Goal: Find specific page/section: Find specific page/section

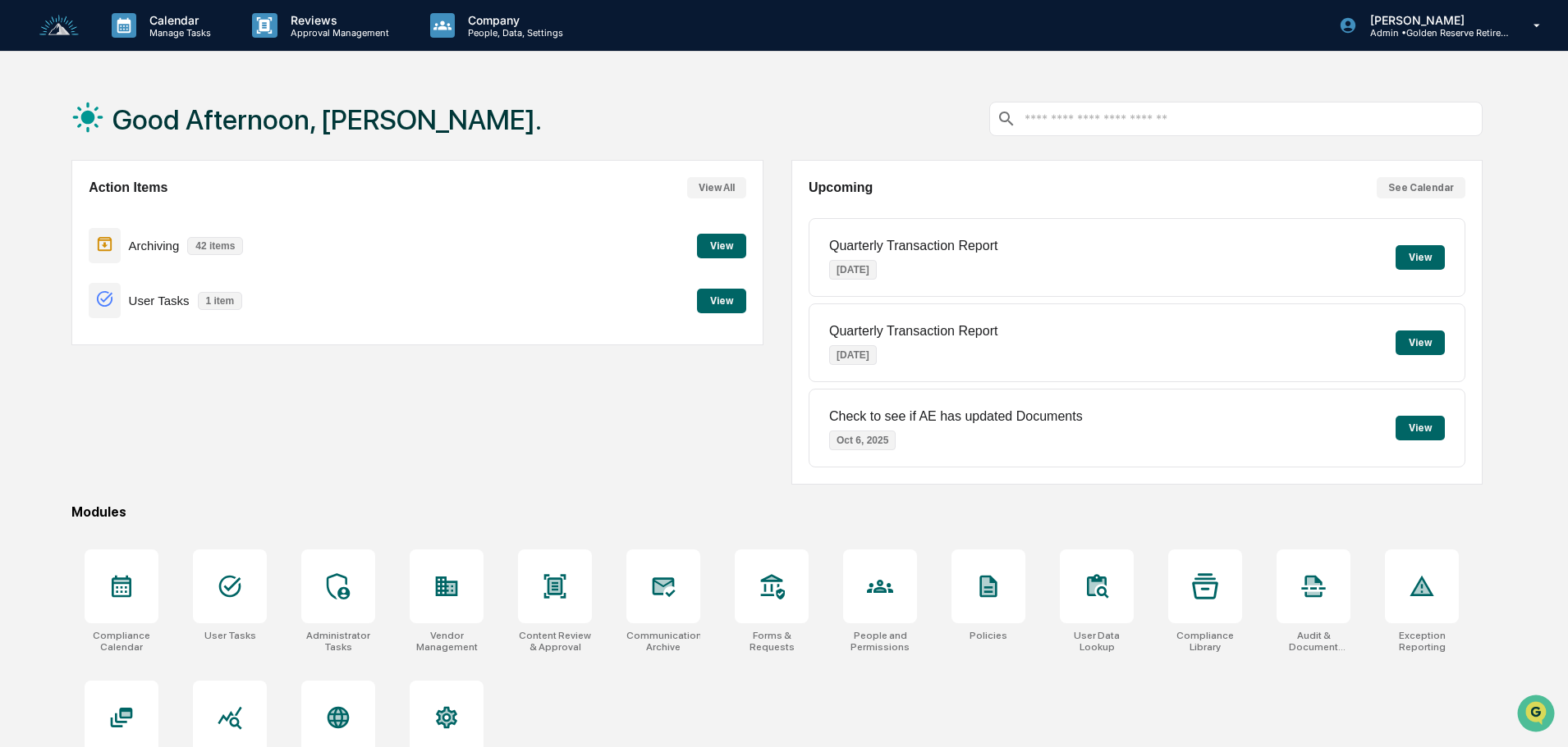
click at [716, 241] on button "View" at bounding box center [722, 245] width 49 height 25
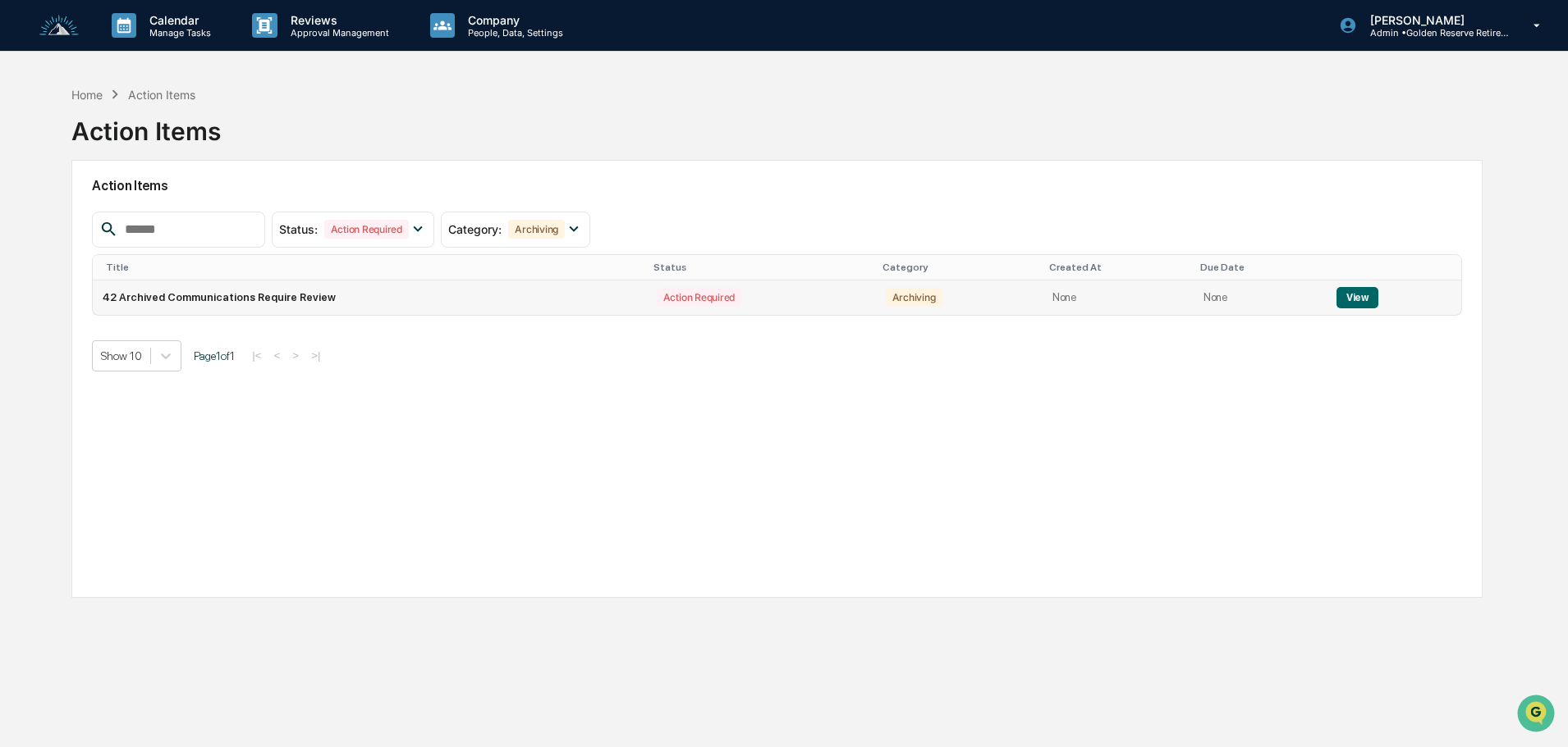
click at [1368, 301] on button "View" at bounding box center [1357, 297] width 42 height 21
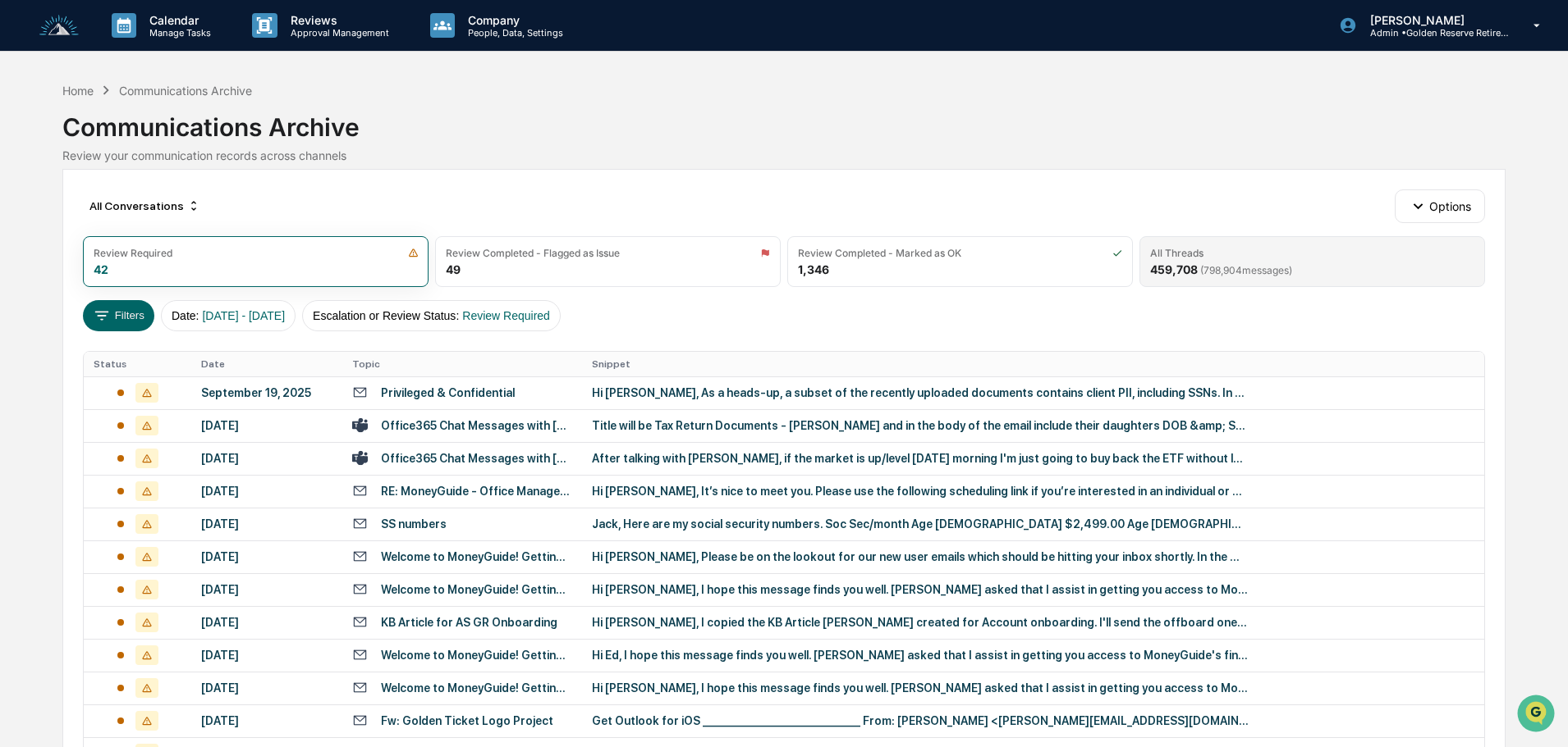
click at [1211, 262] on div "All Threads 459,708 ( 798,904 messages)" at bounding box center [1312, 262] width 346 height 51
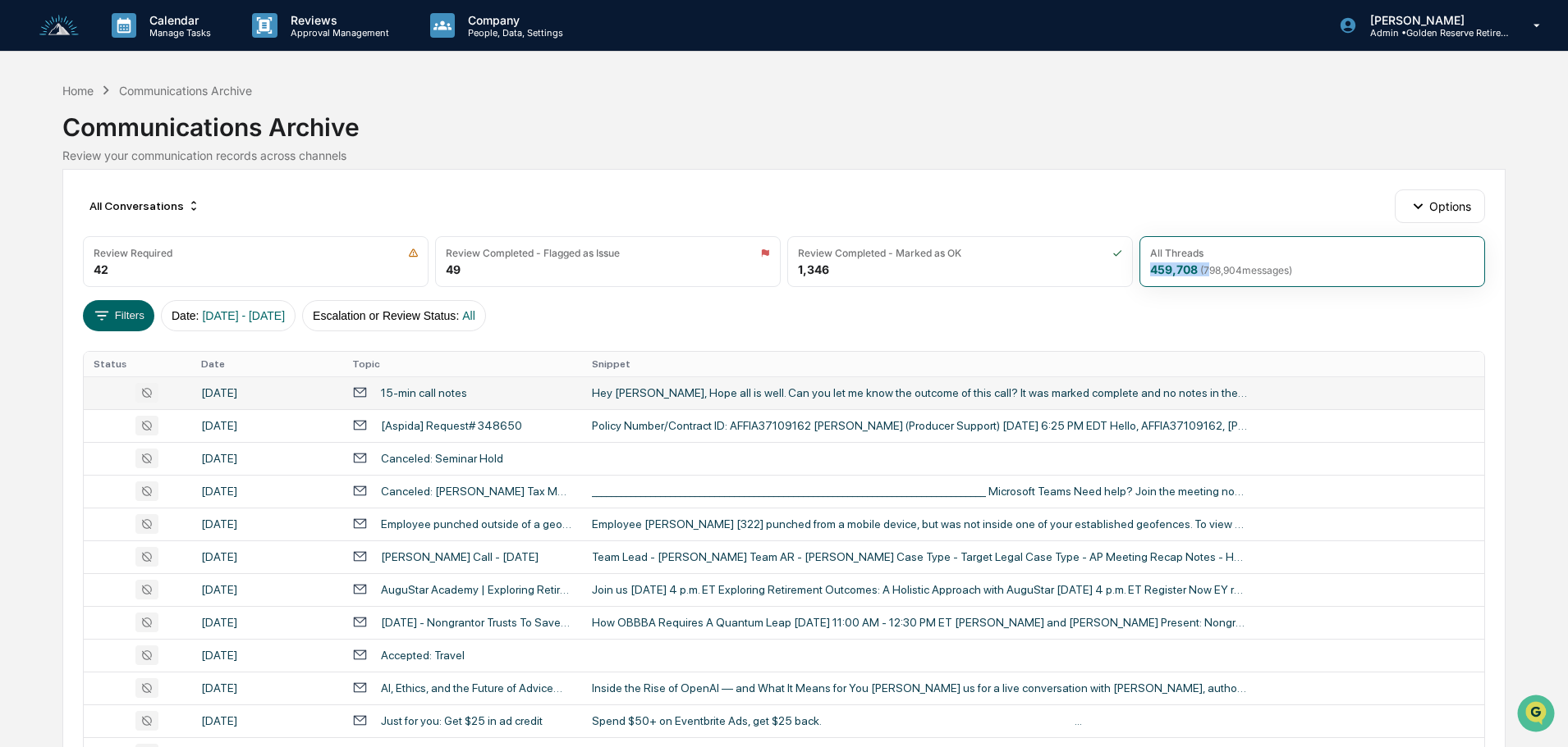
click at [658, 391] on div "Hey [PERSON_NAME], Hope all is well. Can you let me know the outcome of this ca…" at bounding box center [920, 393] width 657 height 13
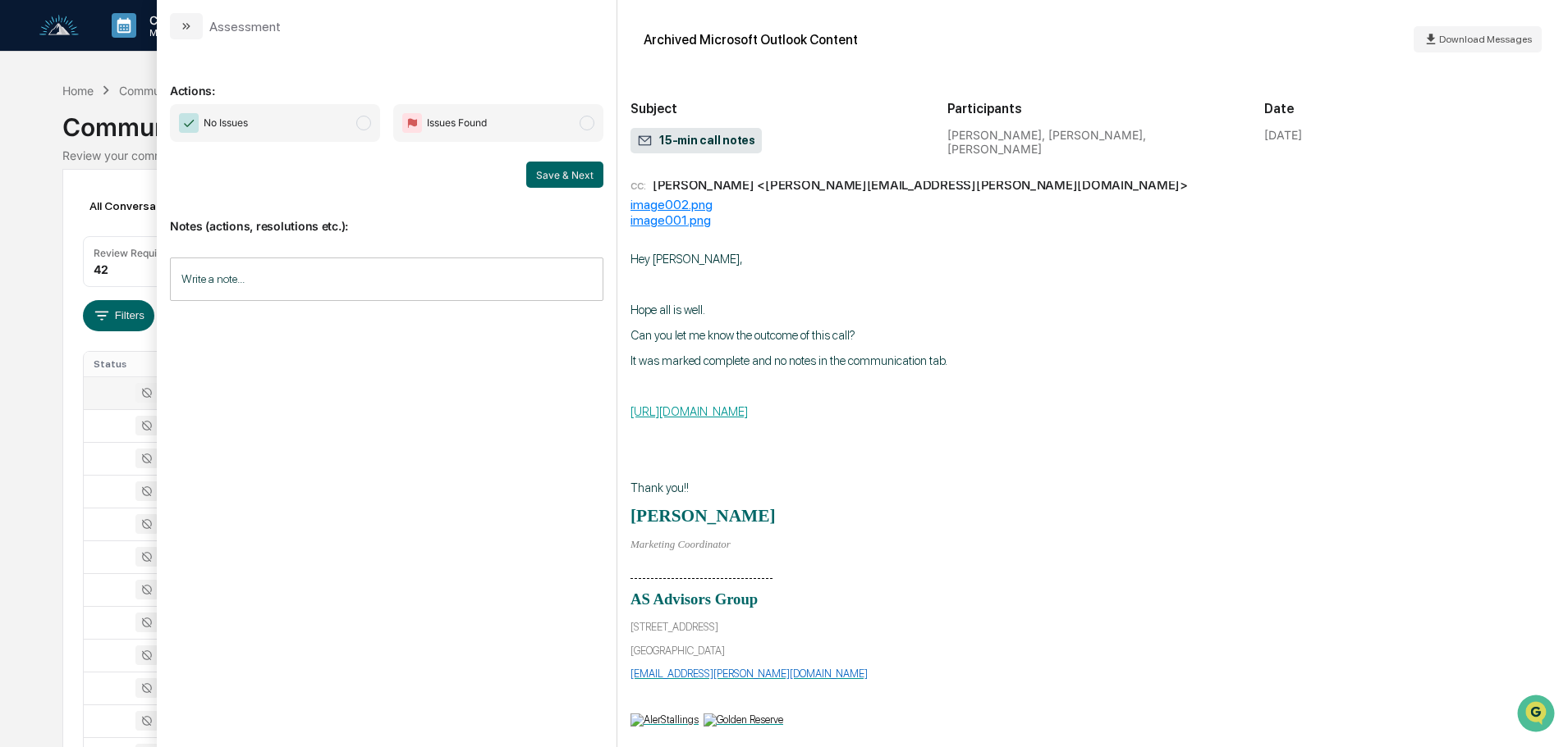
scroll to position [91, 0]
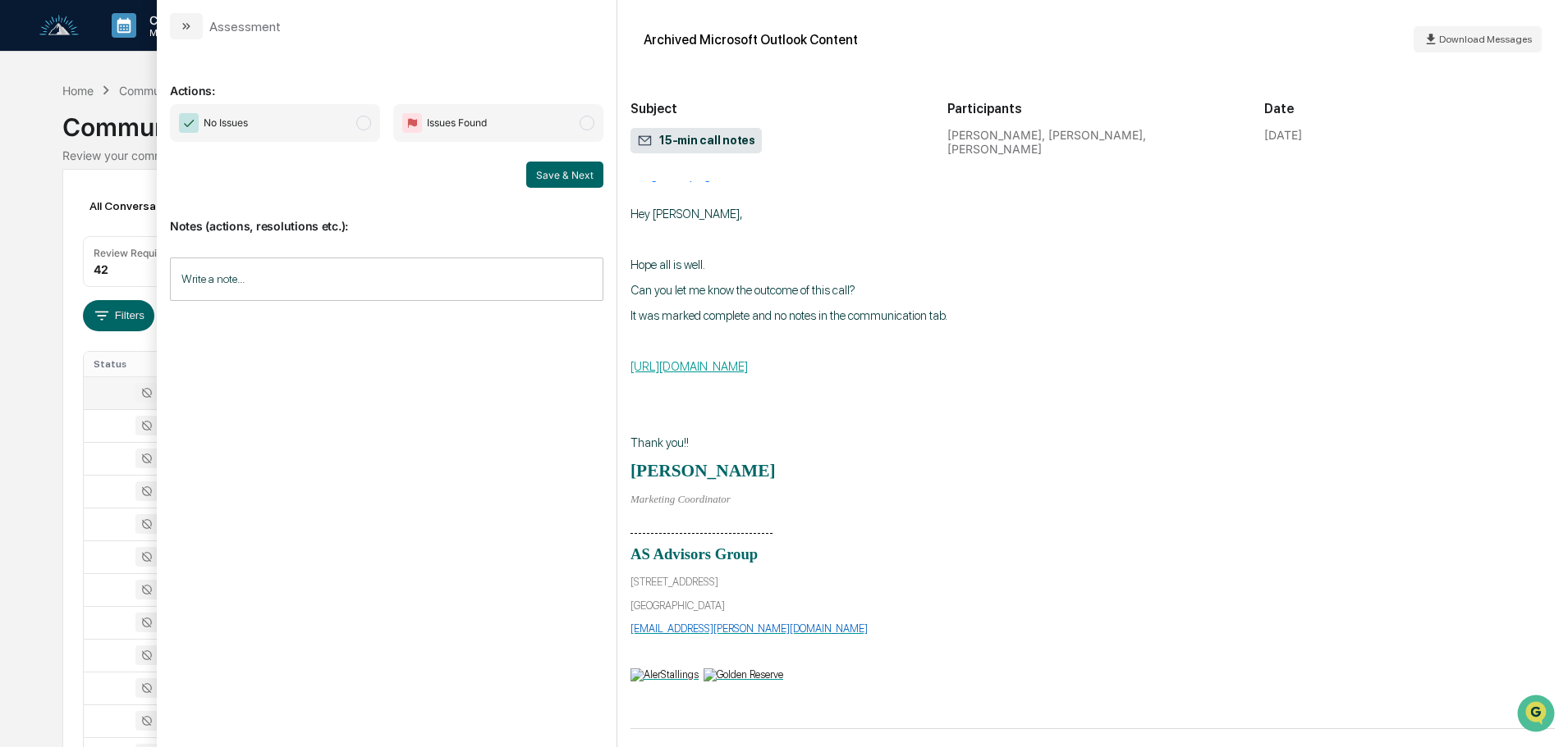
click at [210, 20] on div "Assessment" at bounding box center [225, 26] width 110 height 26
click at [197, 35] on button "modal" at bounding box center [186, 26] width 33 height 26
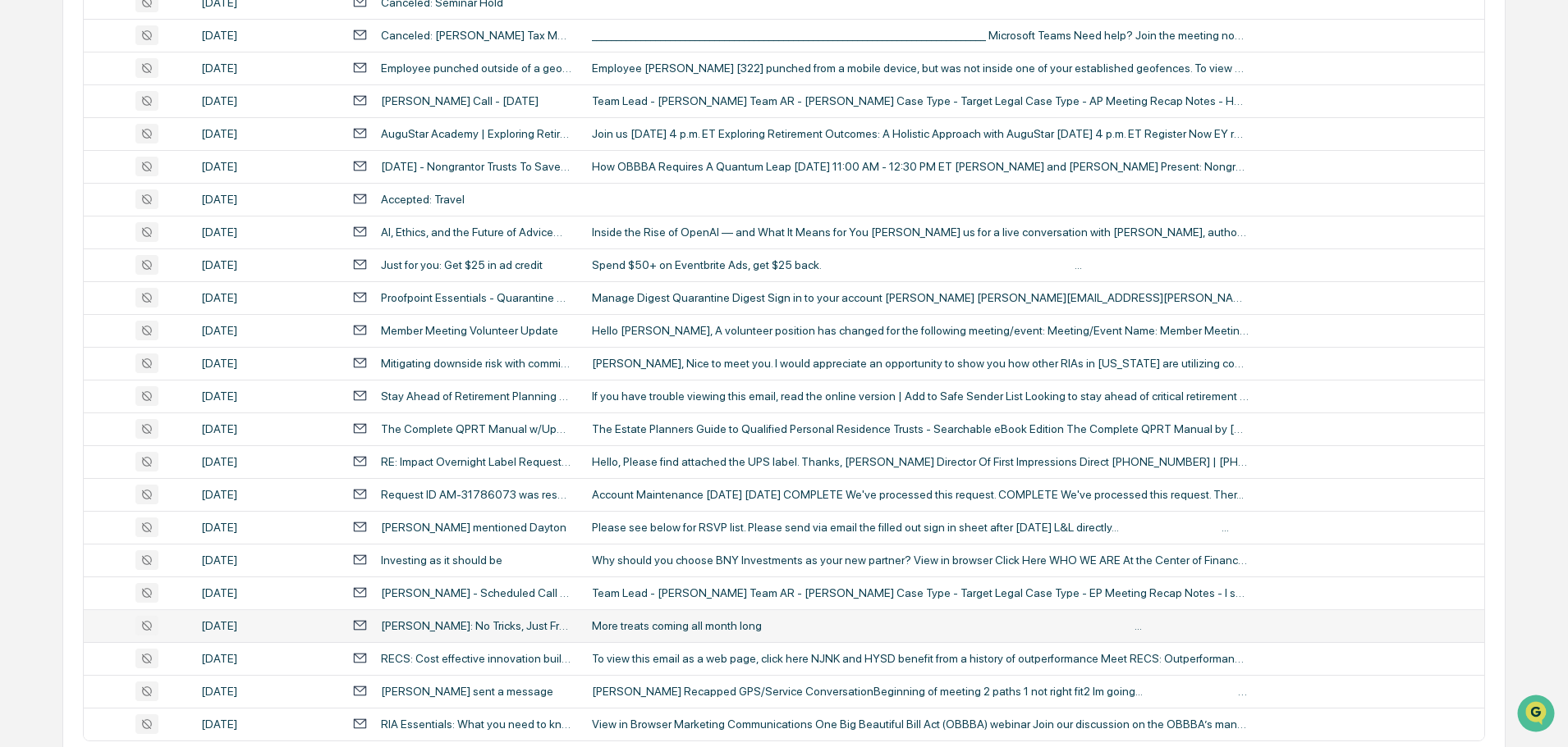
scroll to position [543, 0]
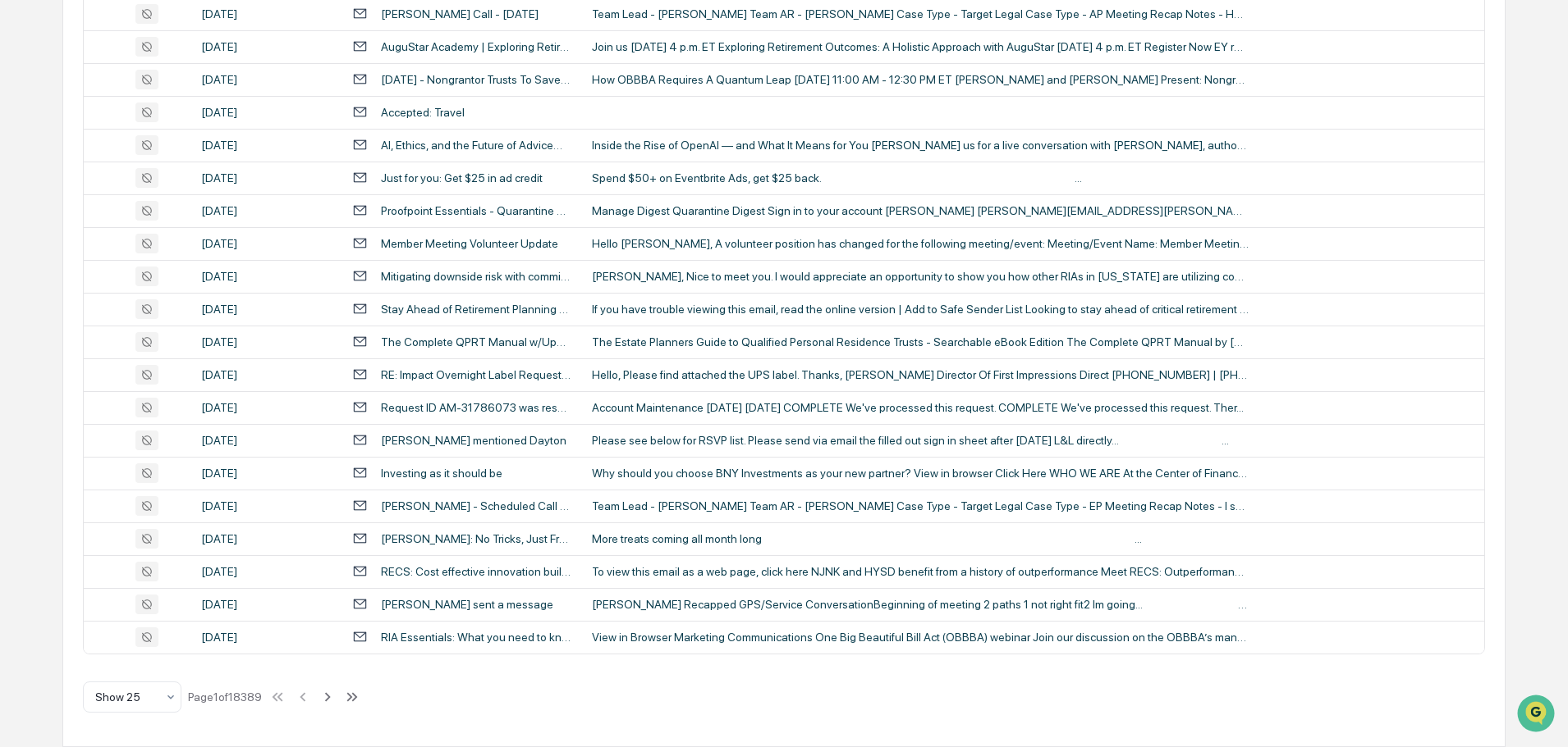
click at [159, 715] on div "All Conversations Options Review Required 42 Review Completed - Flagged as Issu…" at bounding box center [783, 186] width 1442 height 1121
click at [157, 702] on div "Show 25" at bounding box center [125, 697] width 78 height 23
click at [148, 657] on div "Show 100" at bounding box center [132, 655] width 97 height 33
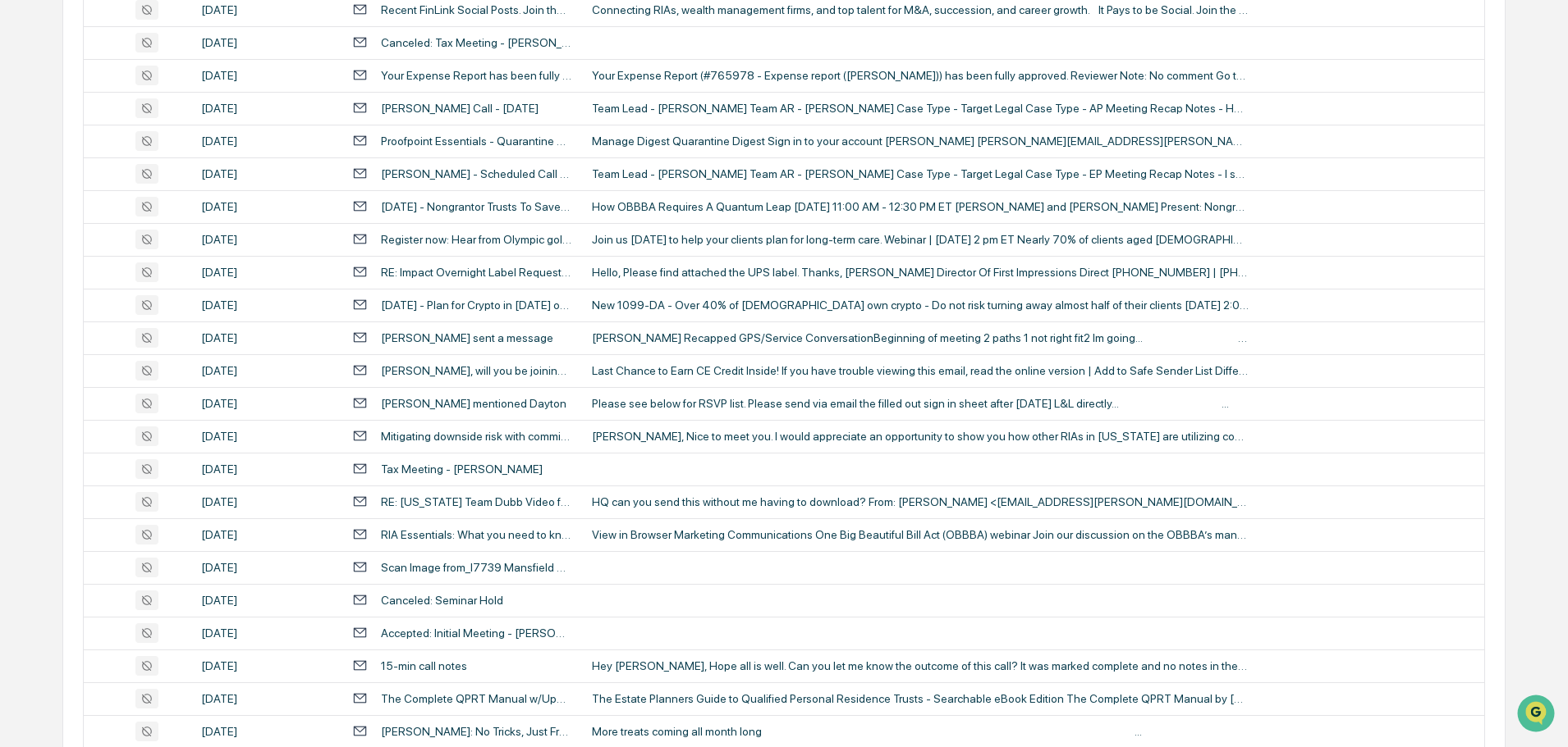
scroll to position [2050, 0]
